Goal: Check status: Check status

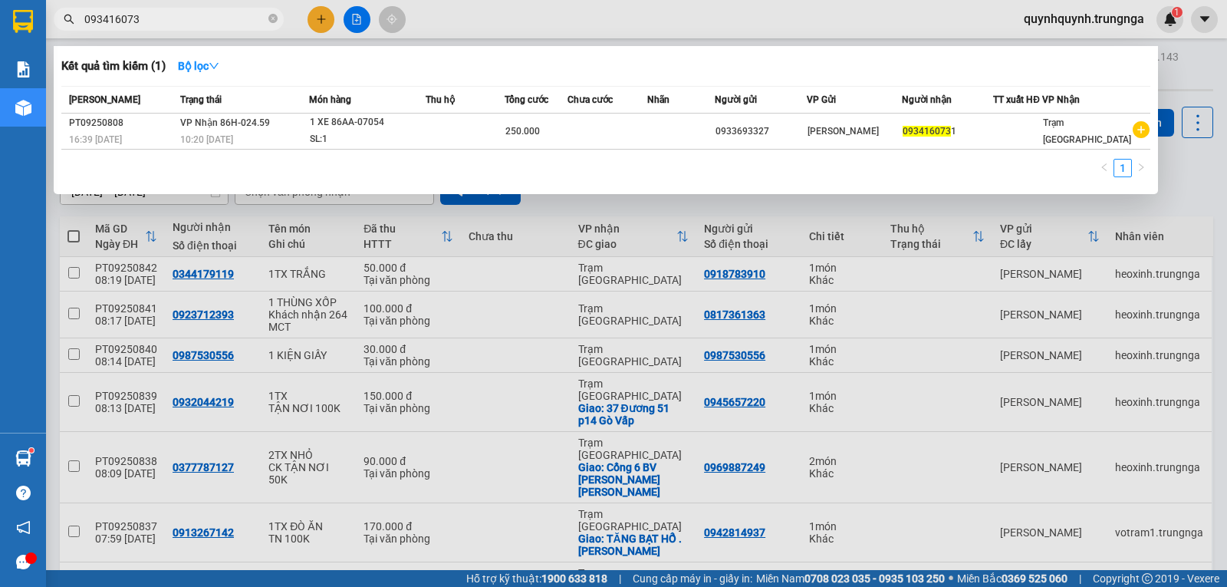
type input "0934160731"
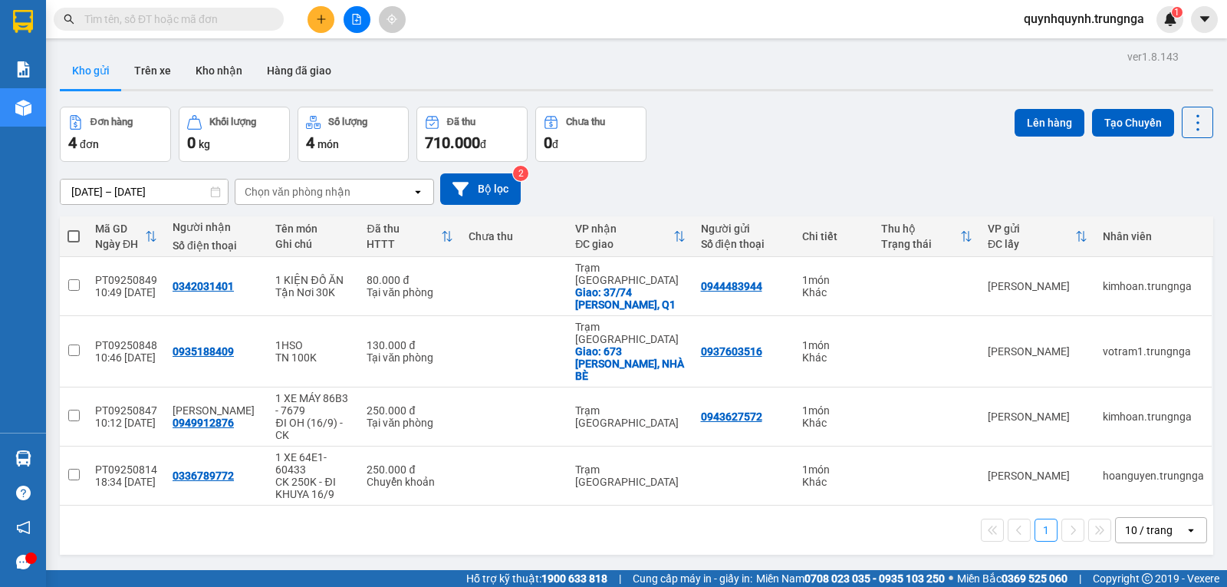
click at [255, 21] on input "text" at bounding box center [174, 19] width 181 height 17
click at [216, 19] on input "text" at bounding box center [174, 19] width 181 height 17
click at [232, 25] on input "text" at bounding box center [174, 19] width 181 height 17
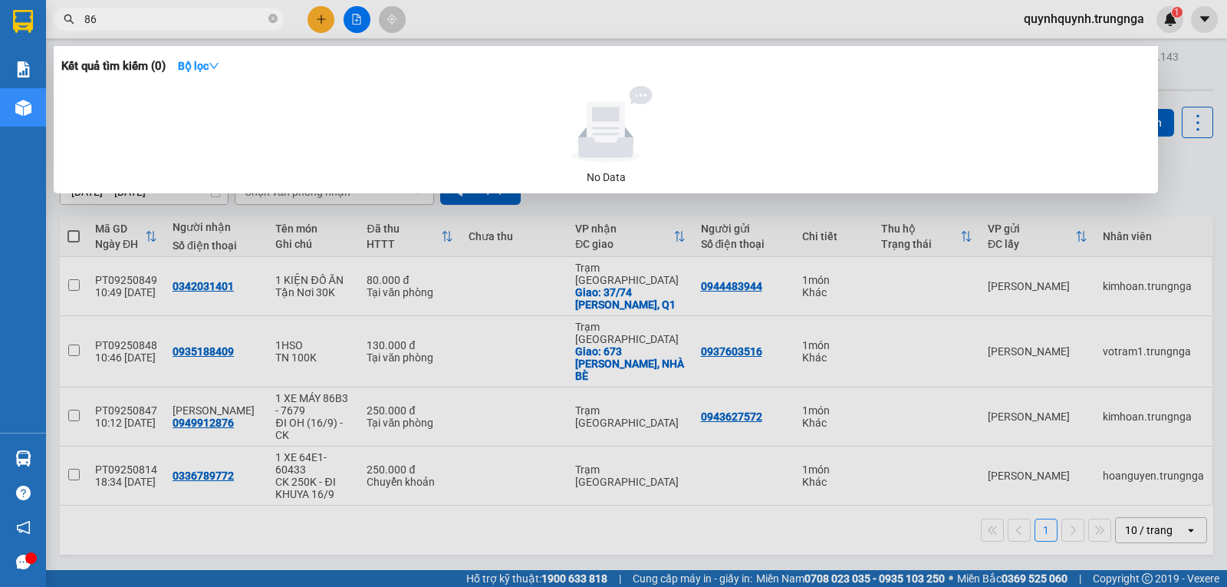
type input "8"
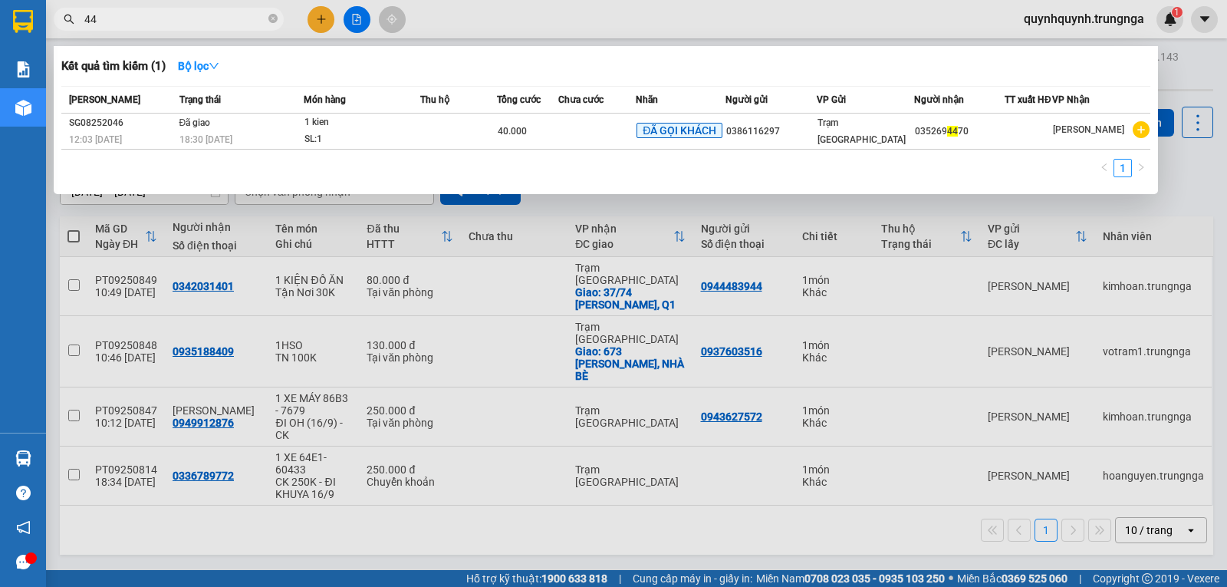
type input "4"
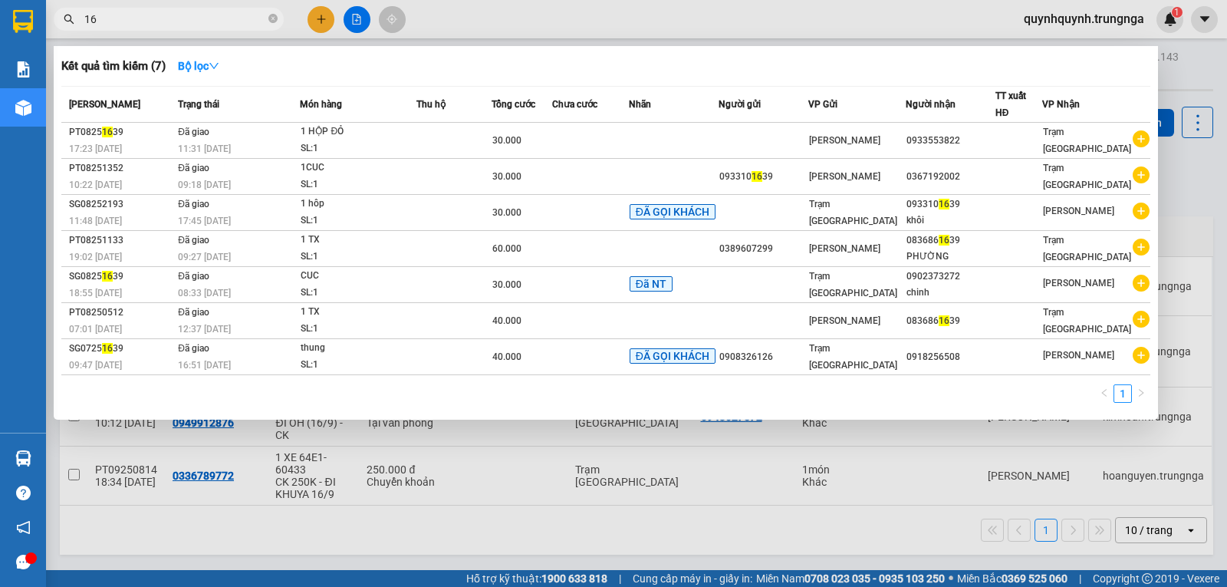
type input "1"
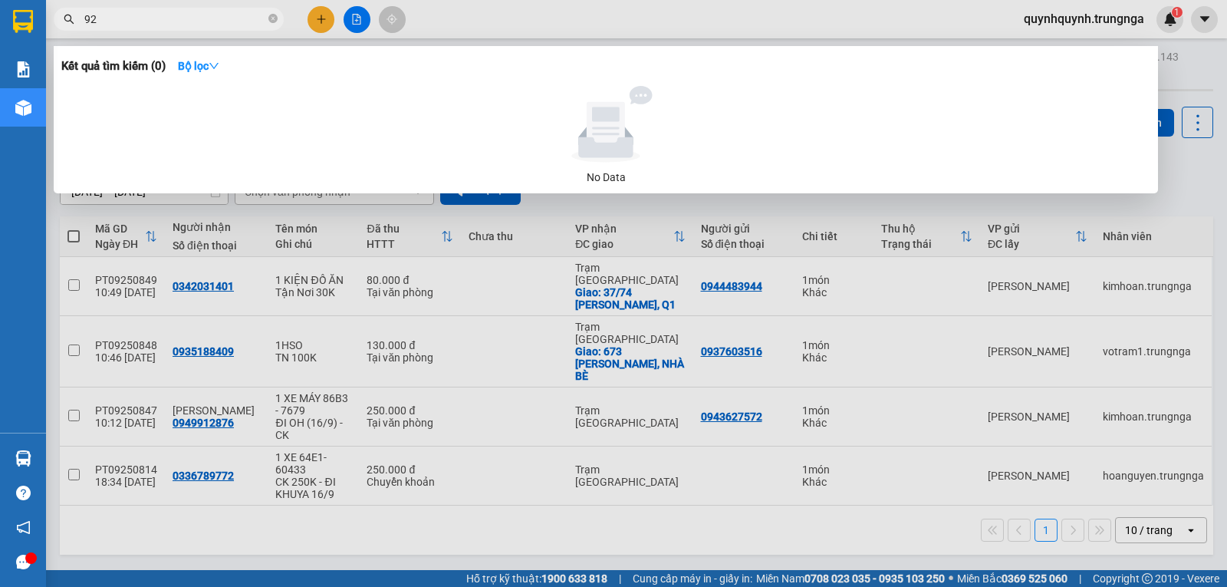
type input "9"
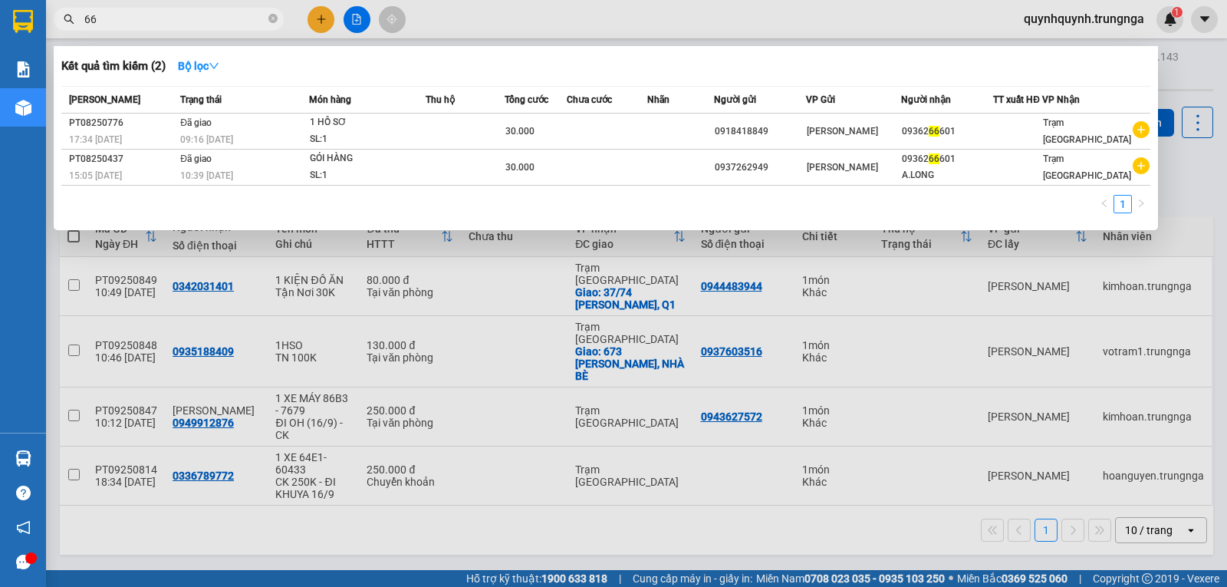
type input "6"
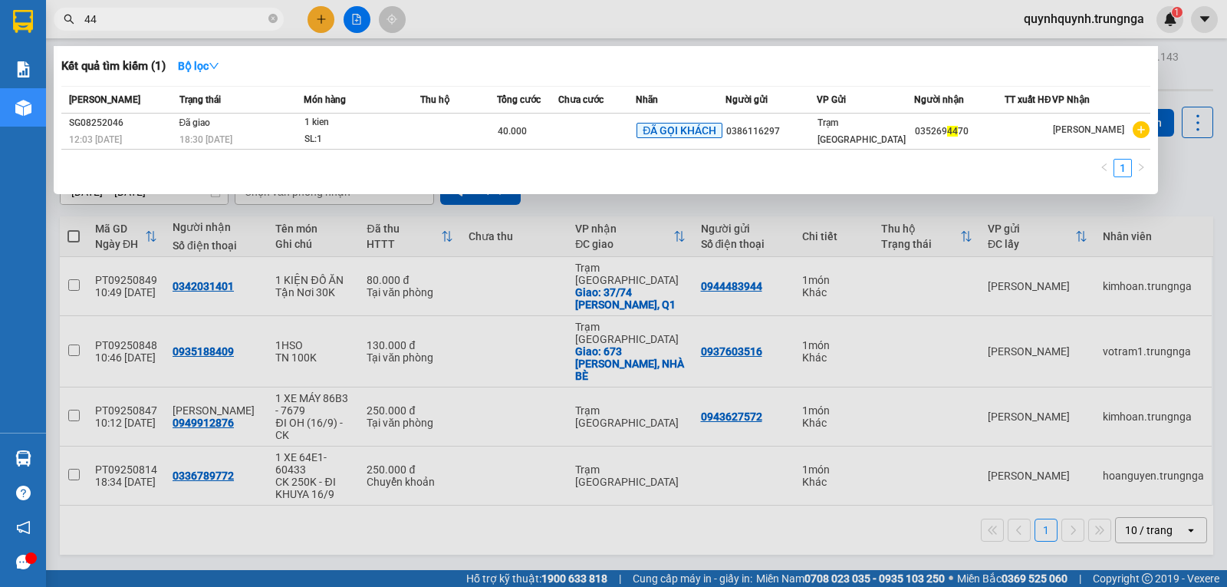
type input "4"
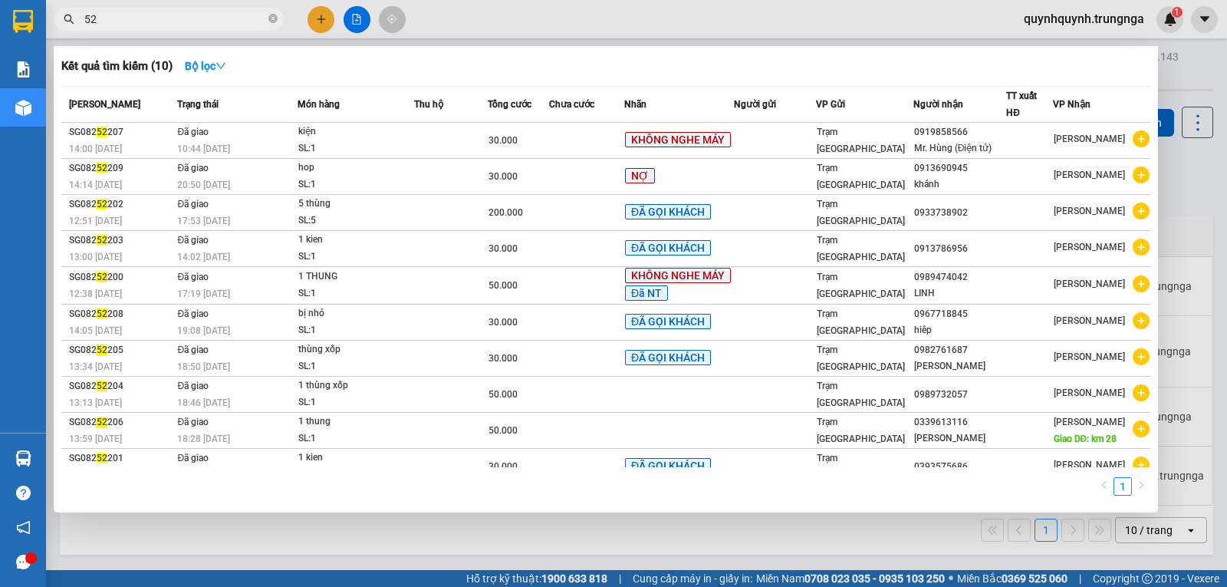
type input "5"
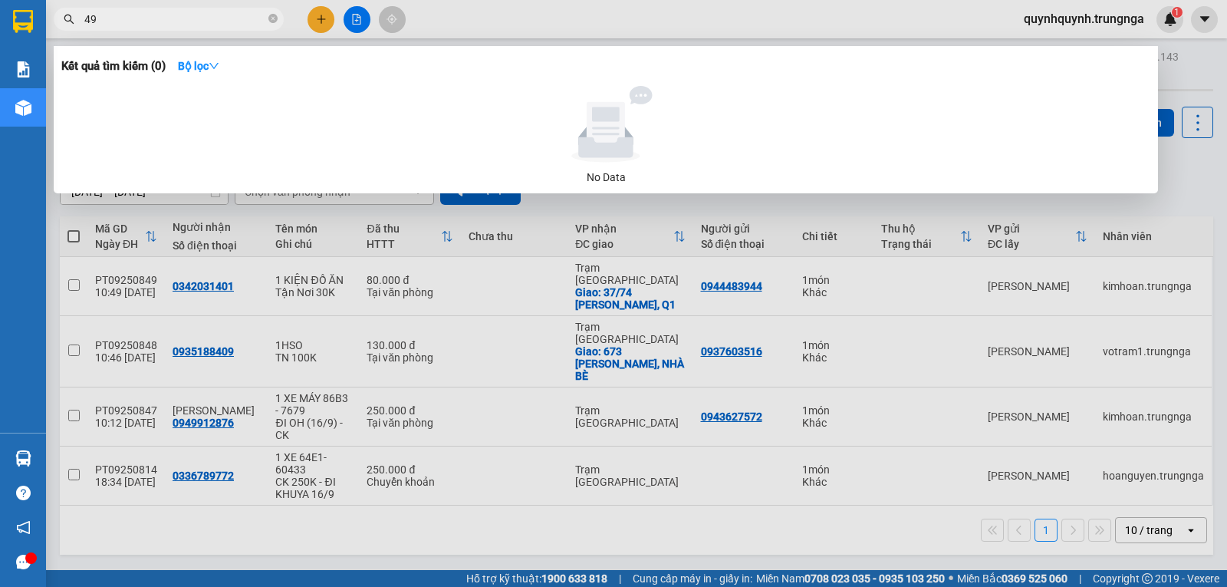
type input "4"
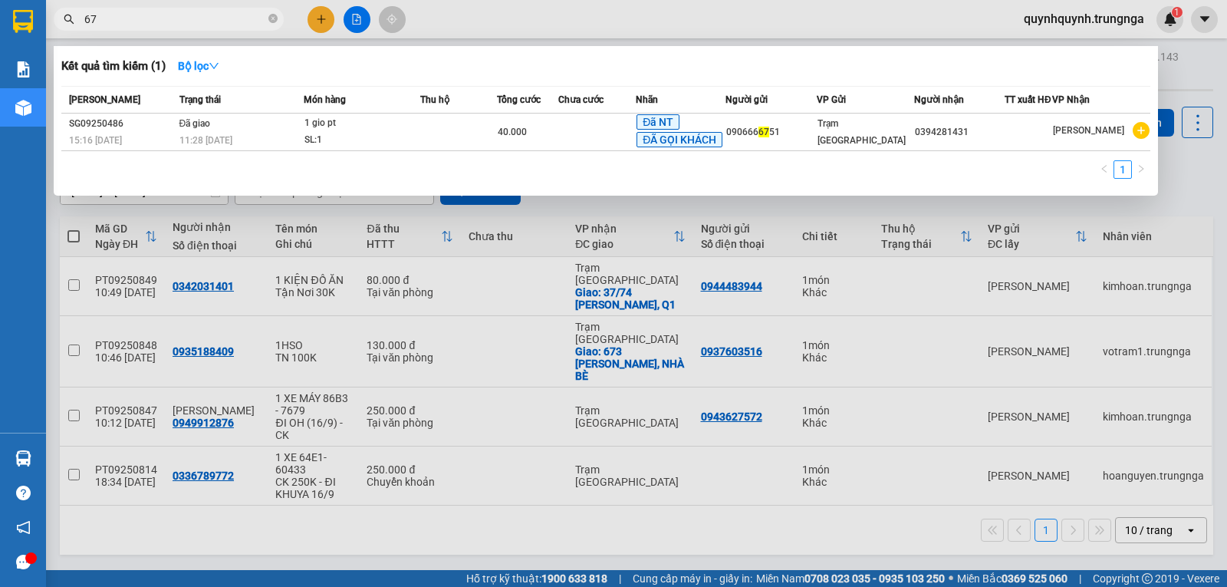
type input "6"
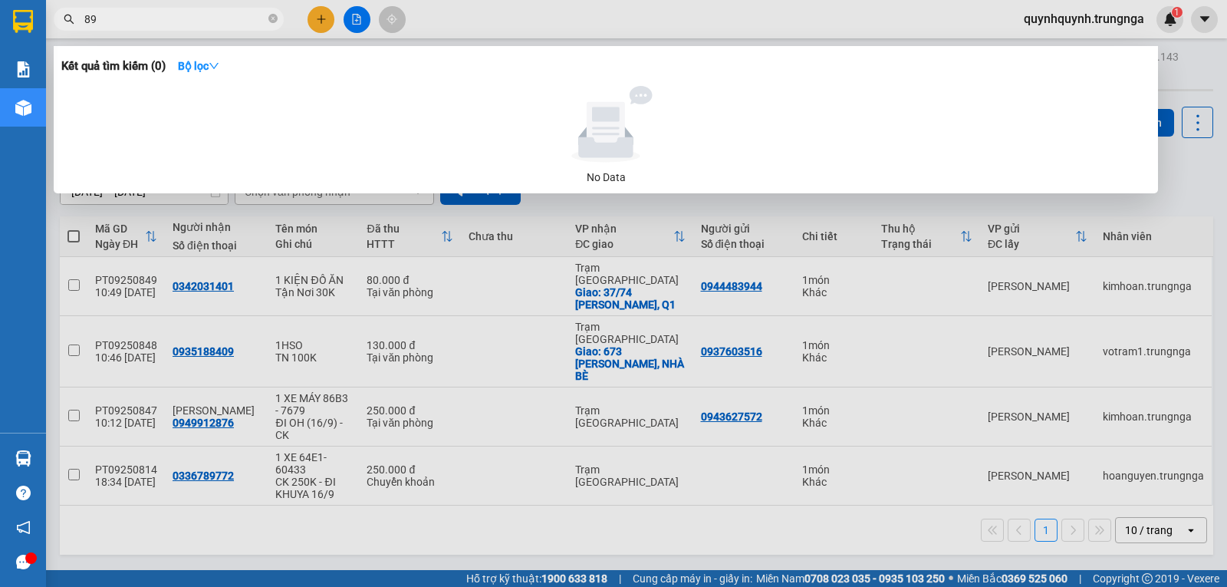
type input "8"
type input "5"
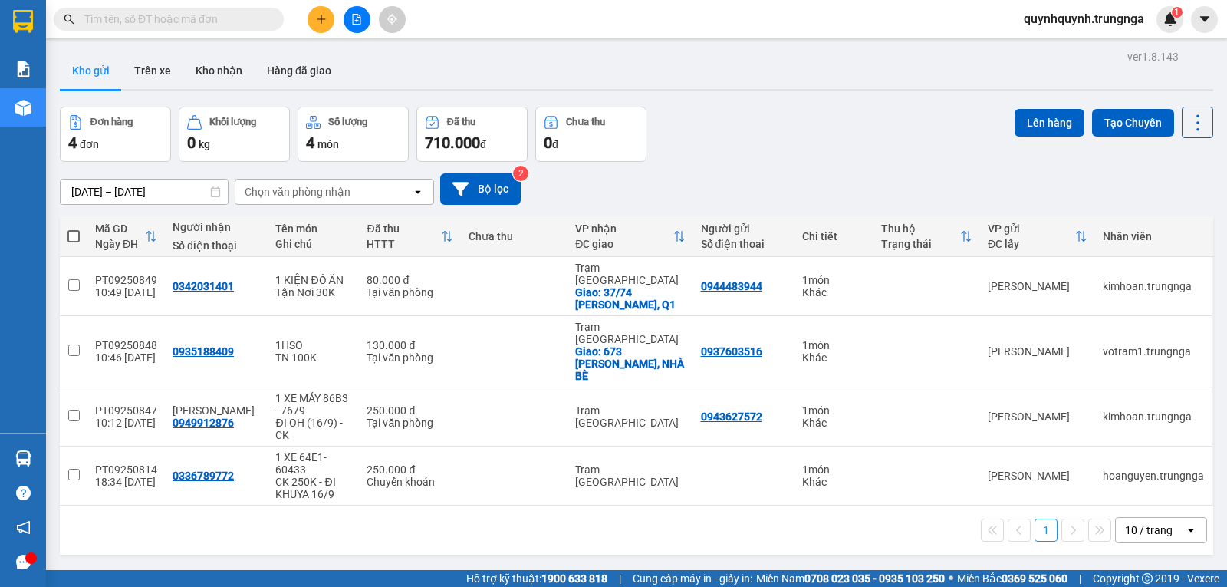
click at [232, 26] on input "text" at bounding box center [174, 19] width 181 height 17
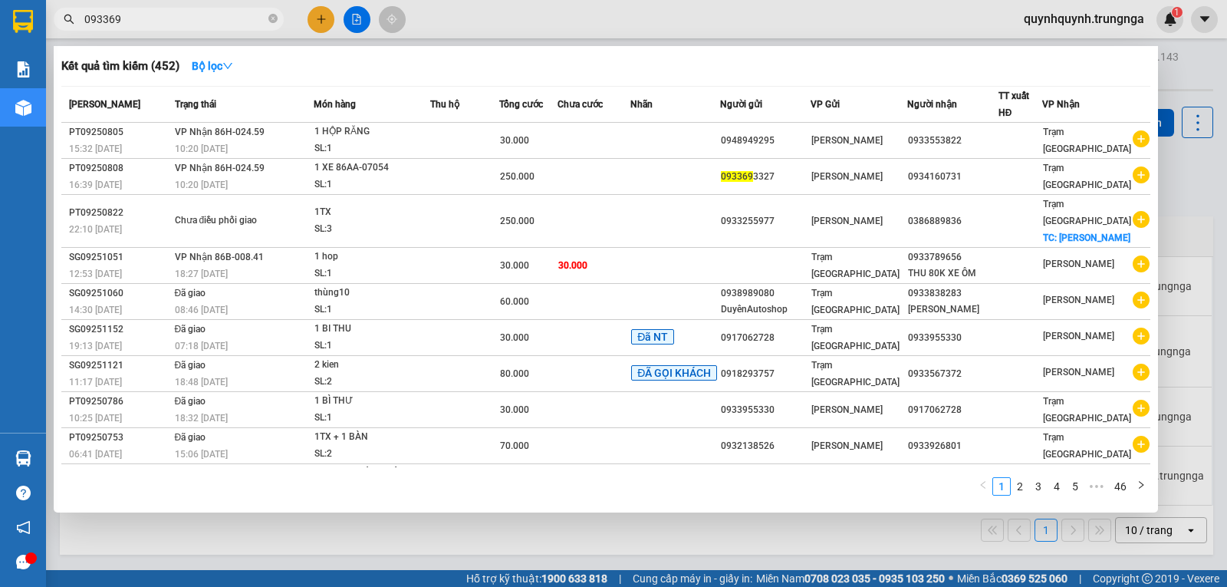
type input "0933693"
